Goal: Task Accomplishment & Management: Use online tool/utility

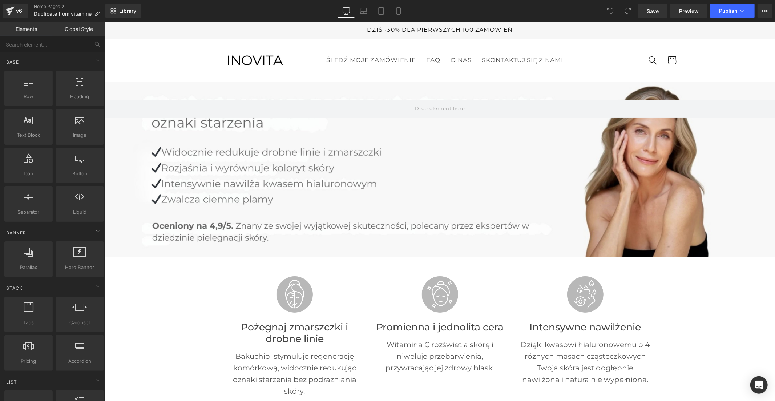
click at [85, 25] on link "Global Style" at bounding box center [79, 29] width 53 height 15
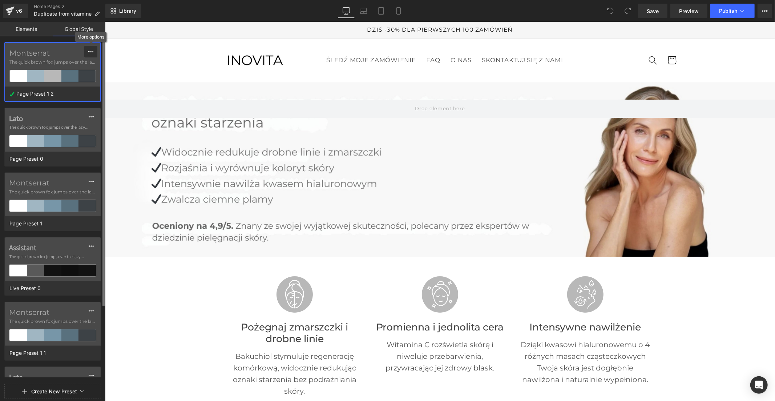
click at [86, 53] on button at bounding box center [90, 52] width 13 height 12
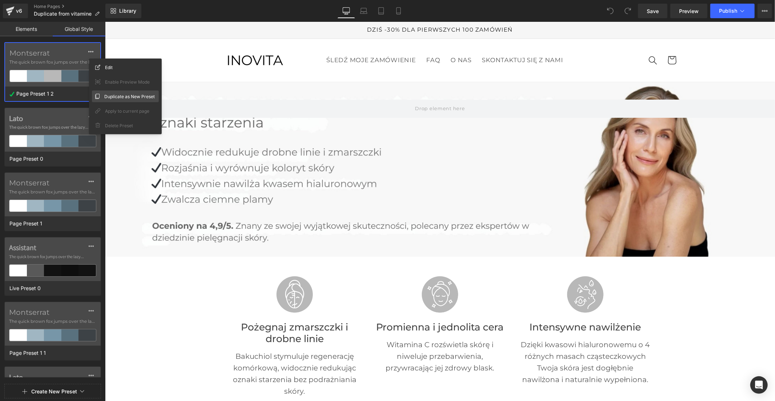
click at [99, 93] on div "Duplicate as New Preset" at bounding box center [125, 96] width 67 height 12
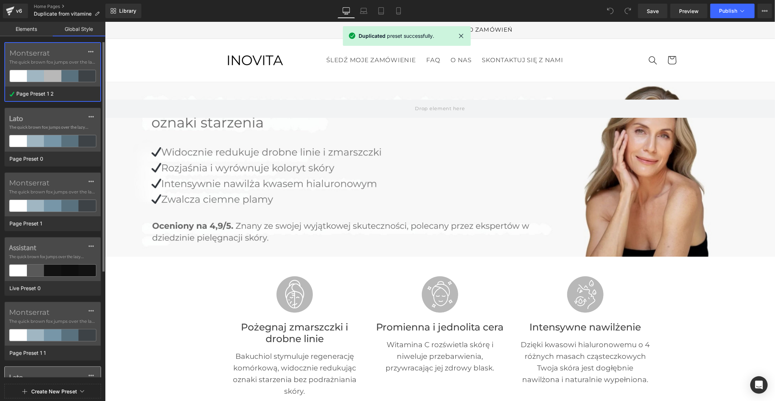
scroll to position [162, 0]
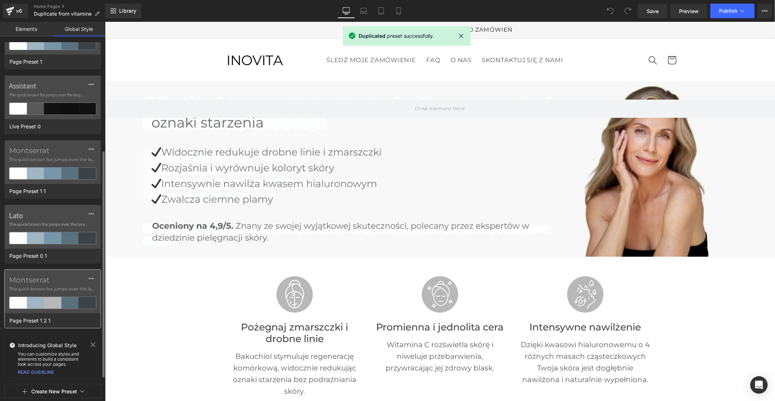
click at [38, 287] on span "The quick brown fox jumps over the lazy..." at bounding box center [52, 289] width 87 height 7
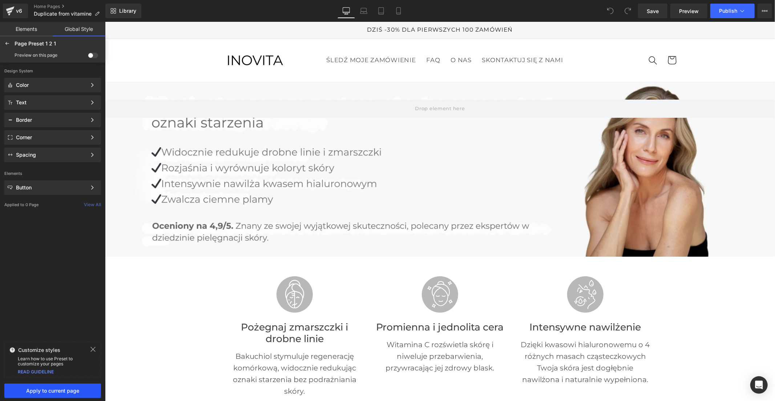
click at [36, 391] on span "Apply to current page" at bounding box center [53, 391] width 88 height 6
click at [724, 17] on button "Publish" at bounding box center [732, 11] width 44 height 15
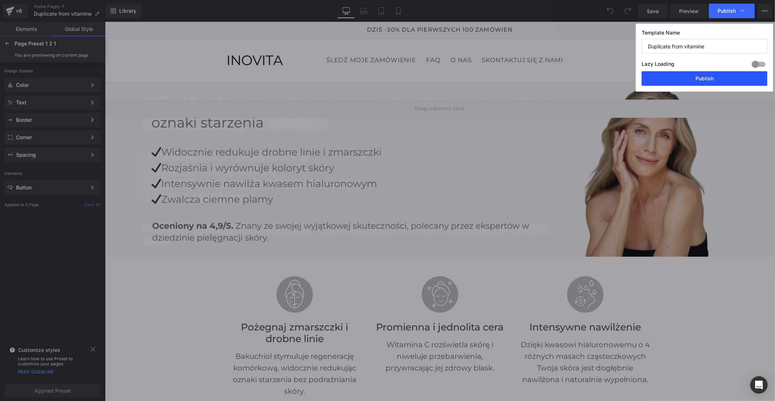
click at [697, 82] on button "Publish" at bounding box center [704, 78] width 126 height 15
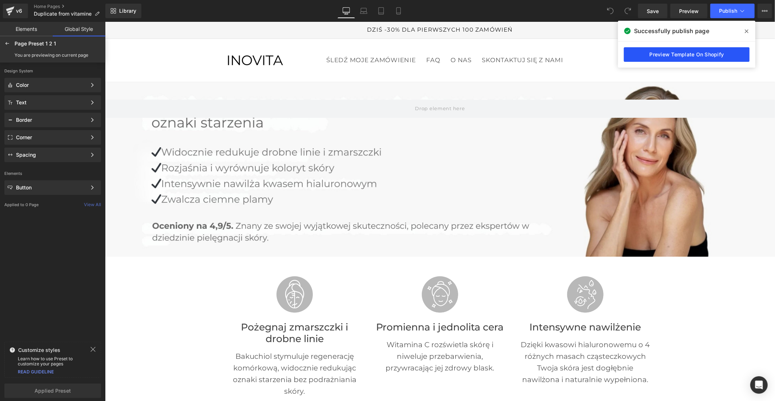
click at [636, 53] on link "Preview Template On Shopify" at bounding box center [687, 54] width 126 height 15
